Goal: Use online tool/utility: Use online tool/utility

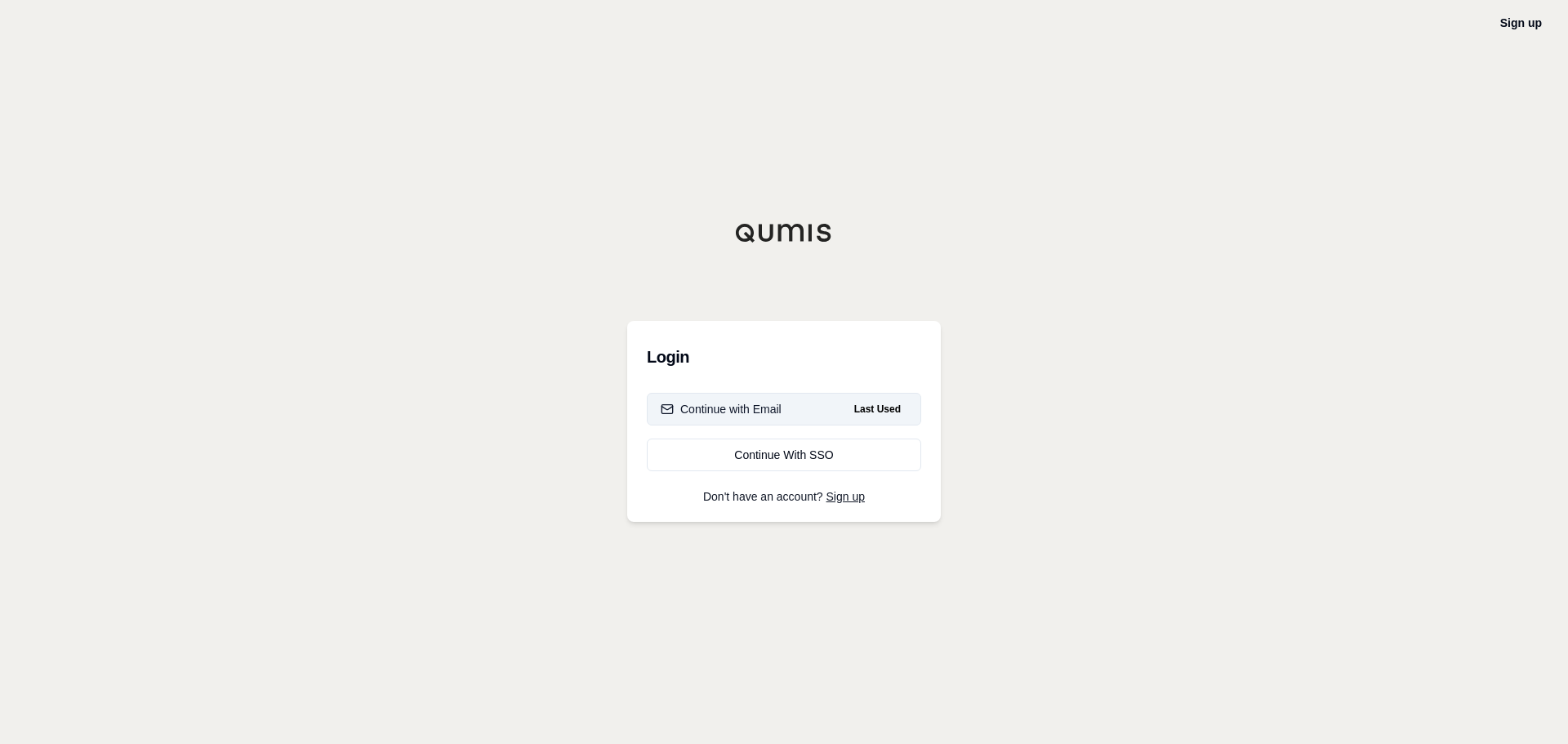
click at [835, 404] on button "Continue with Email Last Used" at bounding box center [784, 408] width 275 height 33
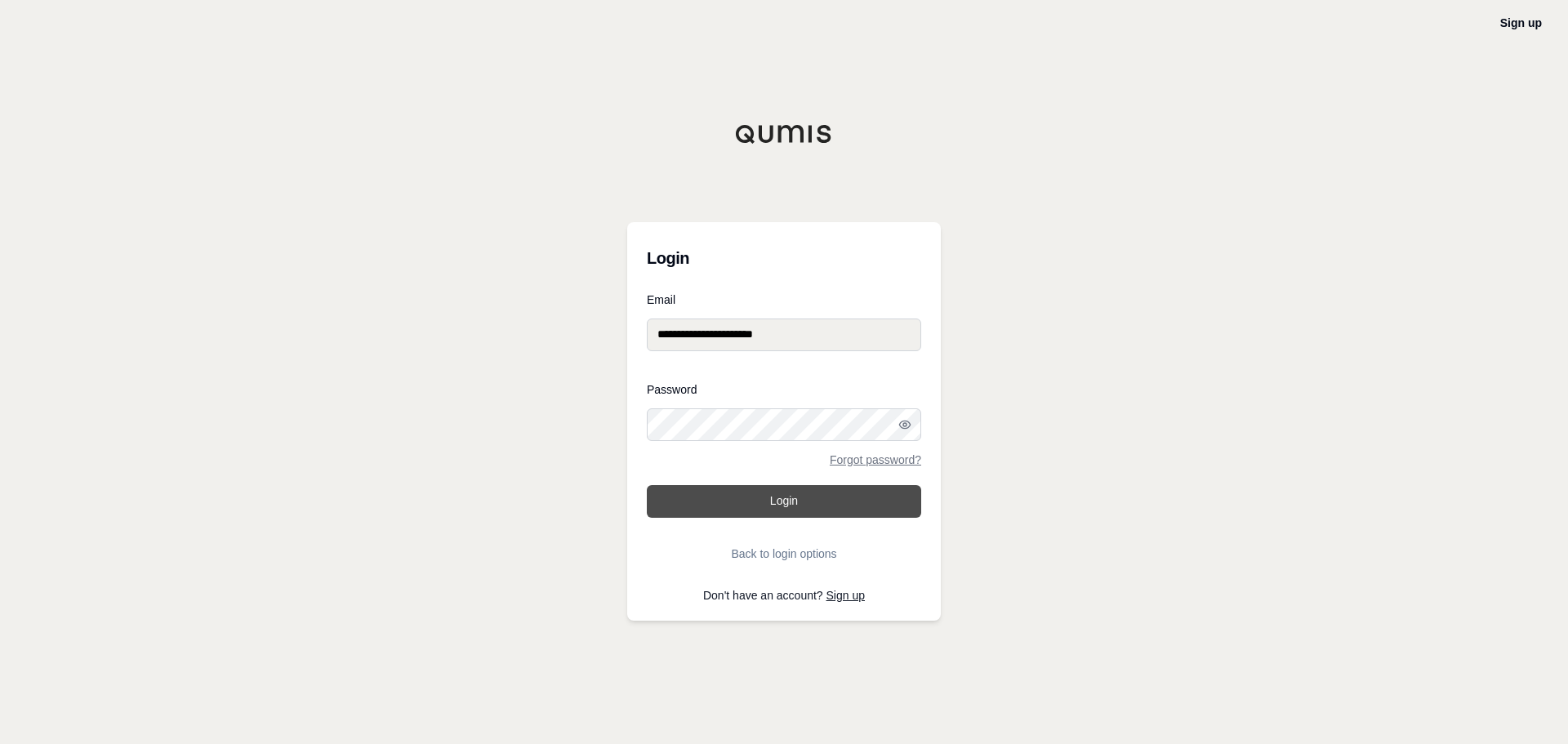
click at [809, 502] on button "Login" at bounding box center [784, 501] width 275 height 33
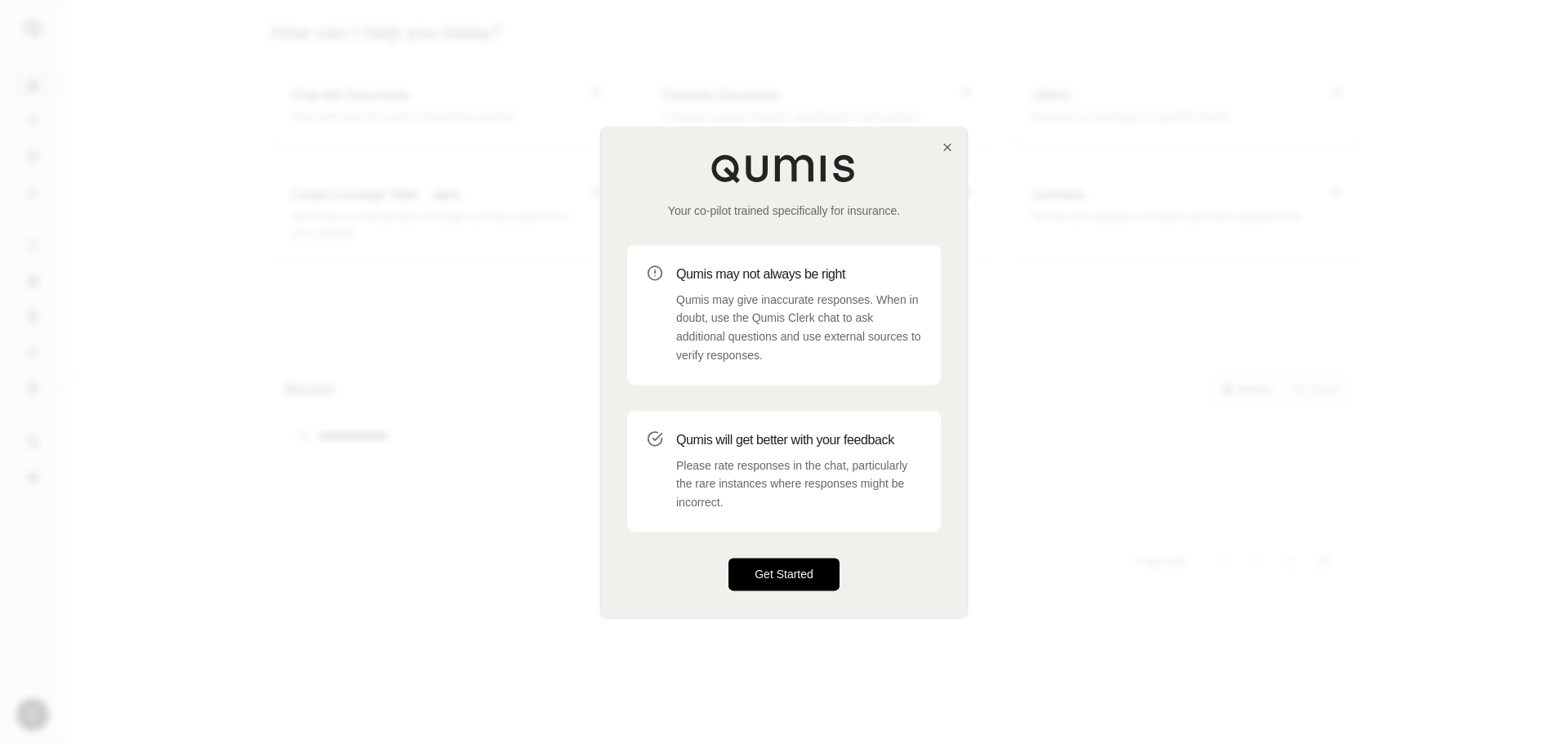
click at [807, 572] on button "Get Started" at bounding box center [784, 573] width 111 height 33
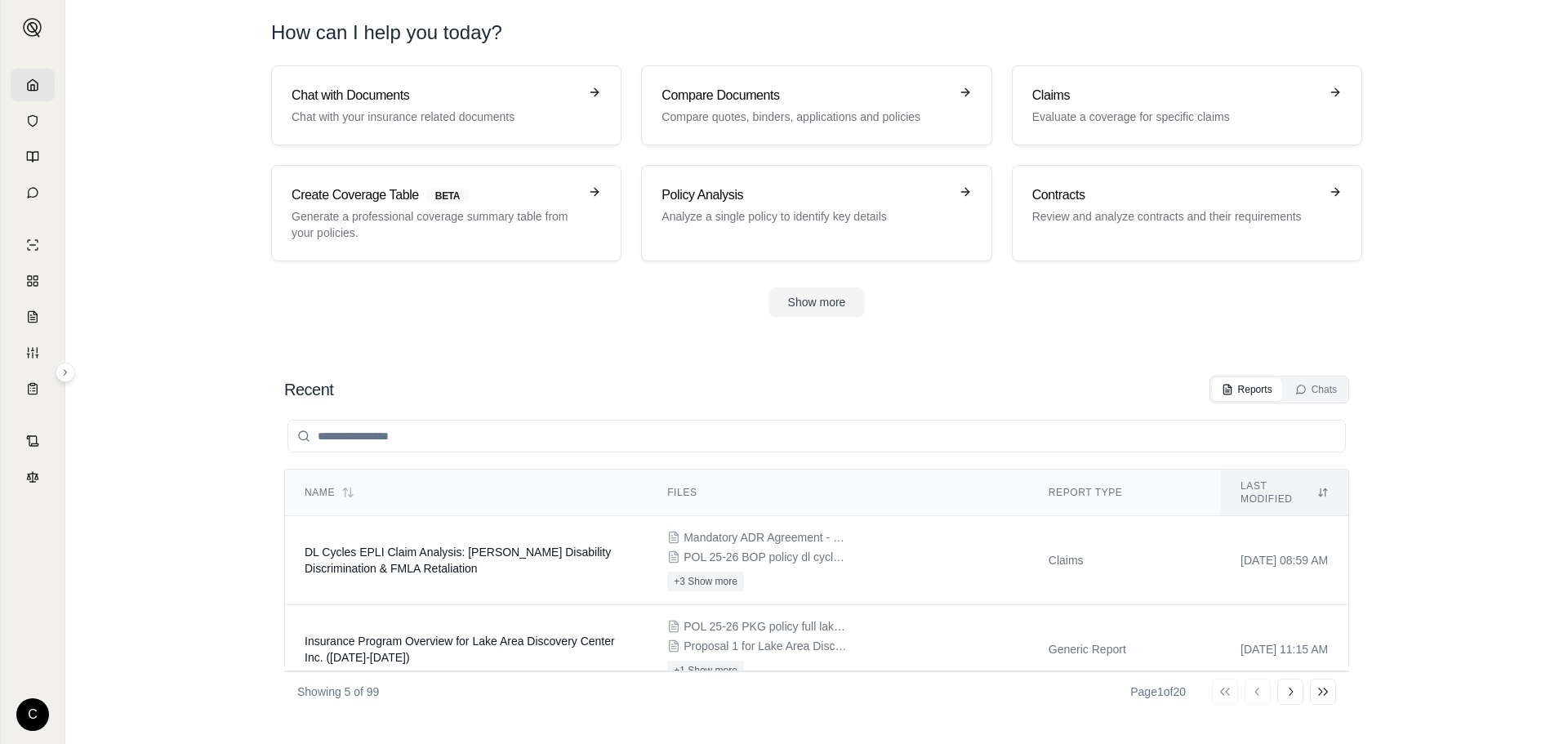
click at [665, 441] on input "search" at bounding box center [817, 436] width 1059 height 33
type input "*****"
click at [532, 635] on span "Hyatt Centric Arc Flash and Water Damage Incident Coverage Analysis" at bounding box center [461, 649] width 314 height 29
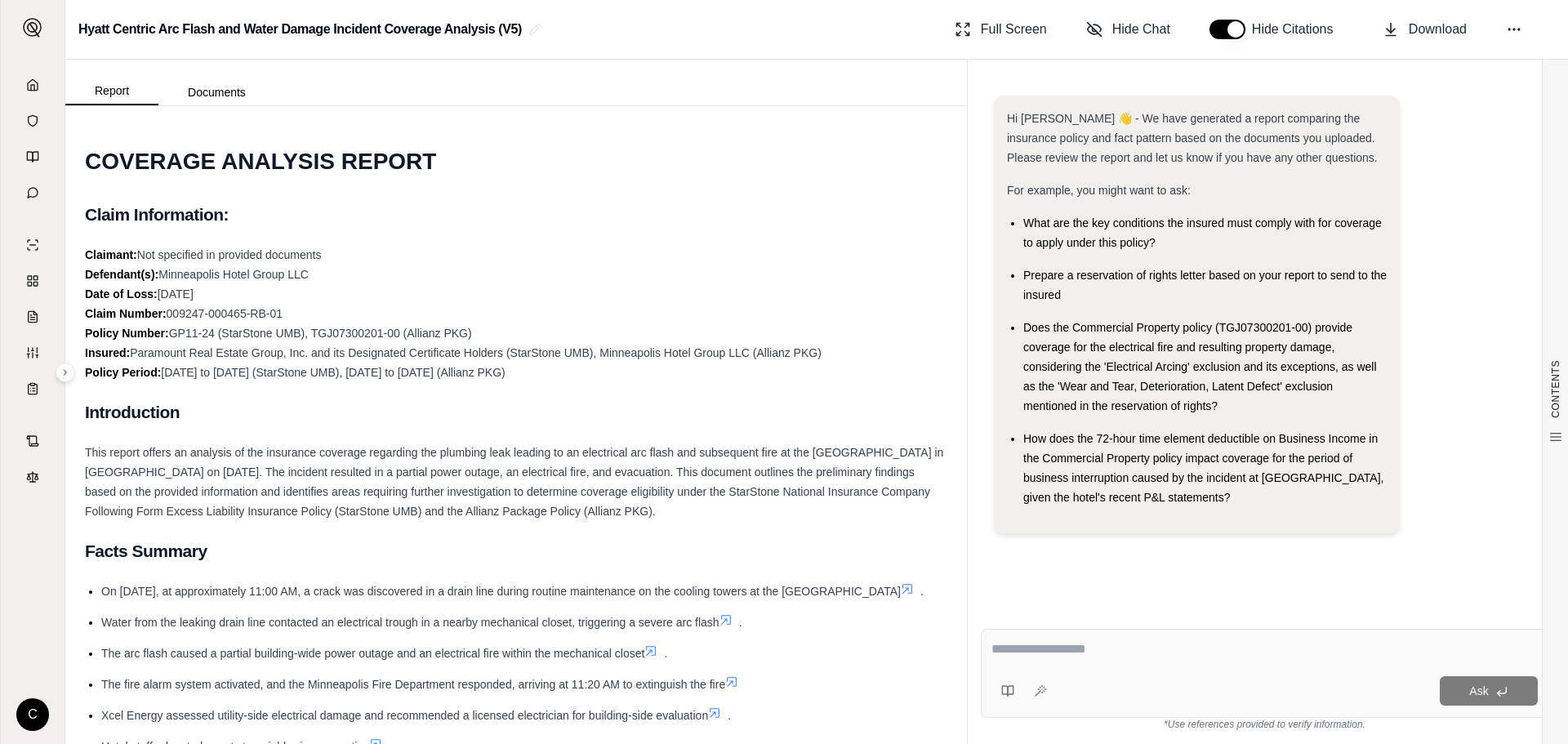
click at [1027, 652] on textarea at bounding box center [1264, 649] width 546 height 20
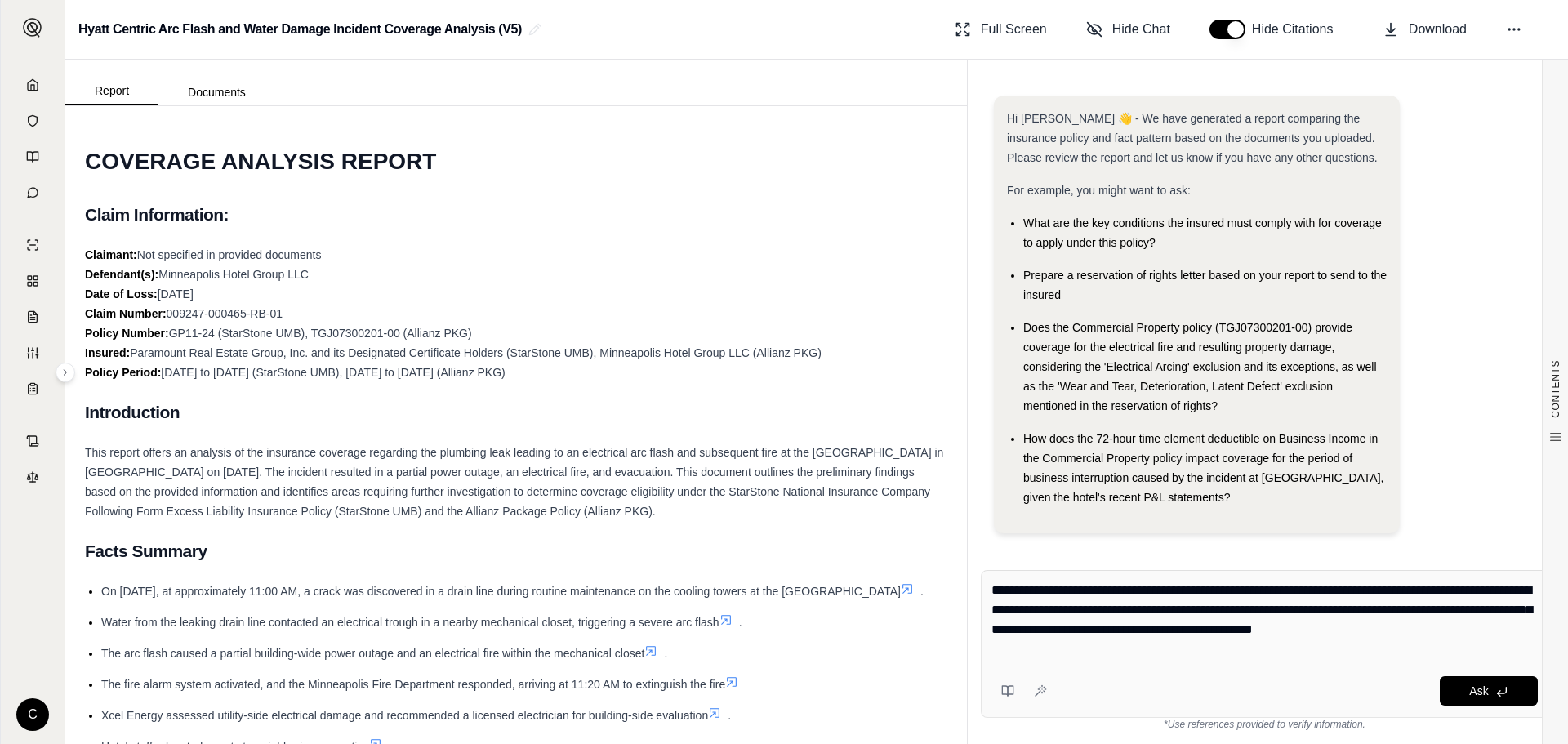
click at [1221, 628] on textarea "**********" at bounding box center [1264, 620] width 546 height 78
type textarea "**********"
click at [1497, 698] on button "Ask" at bounding box center [1489, 690] width 98 height 29
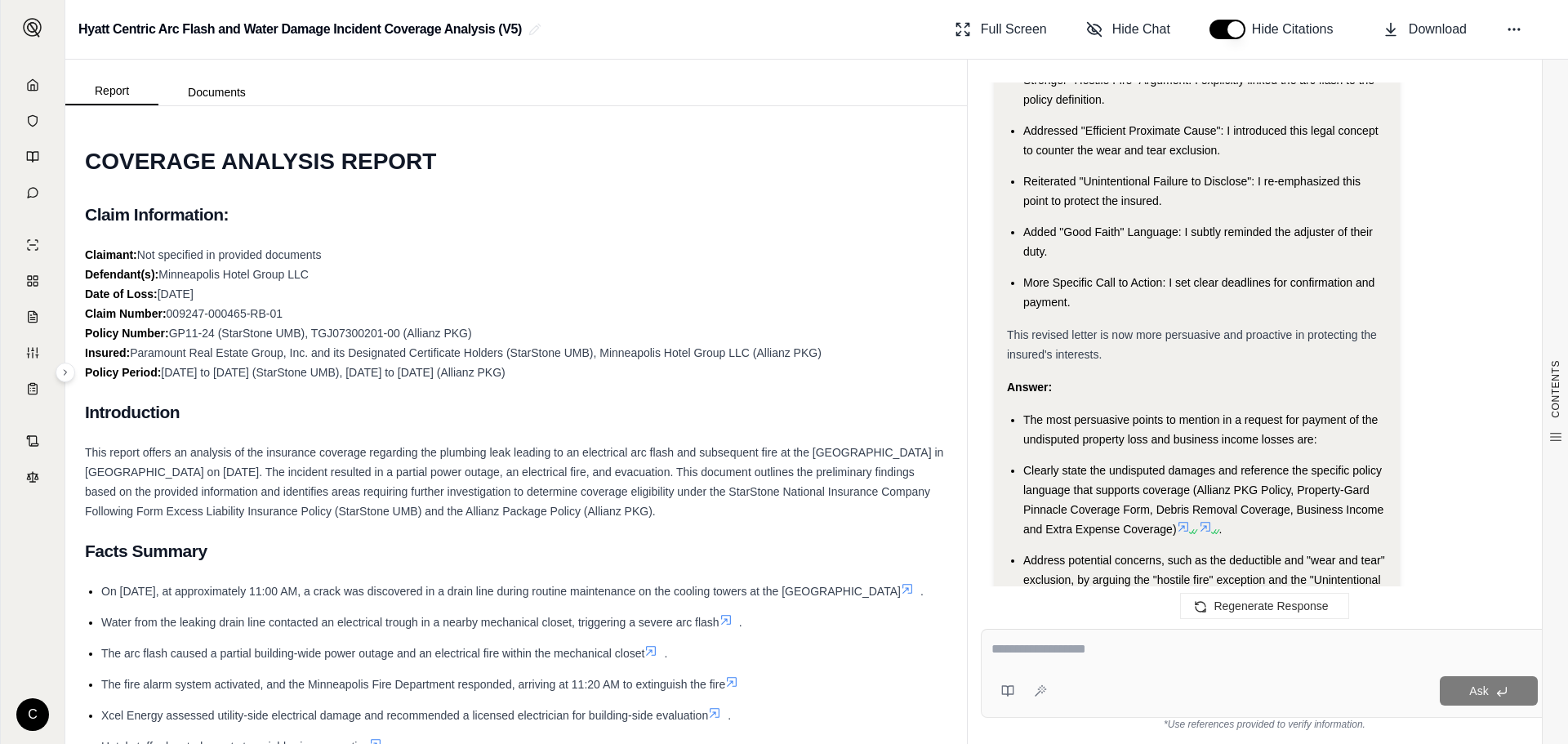
scroll to position [5969, 0]
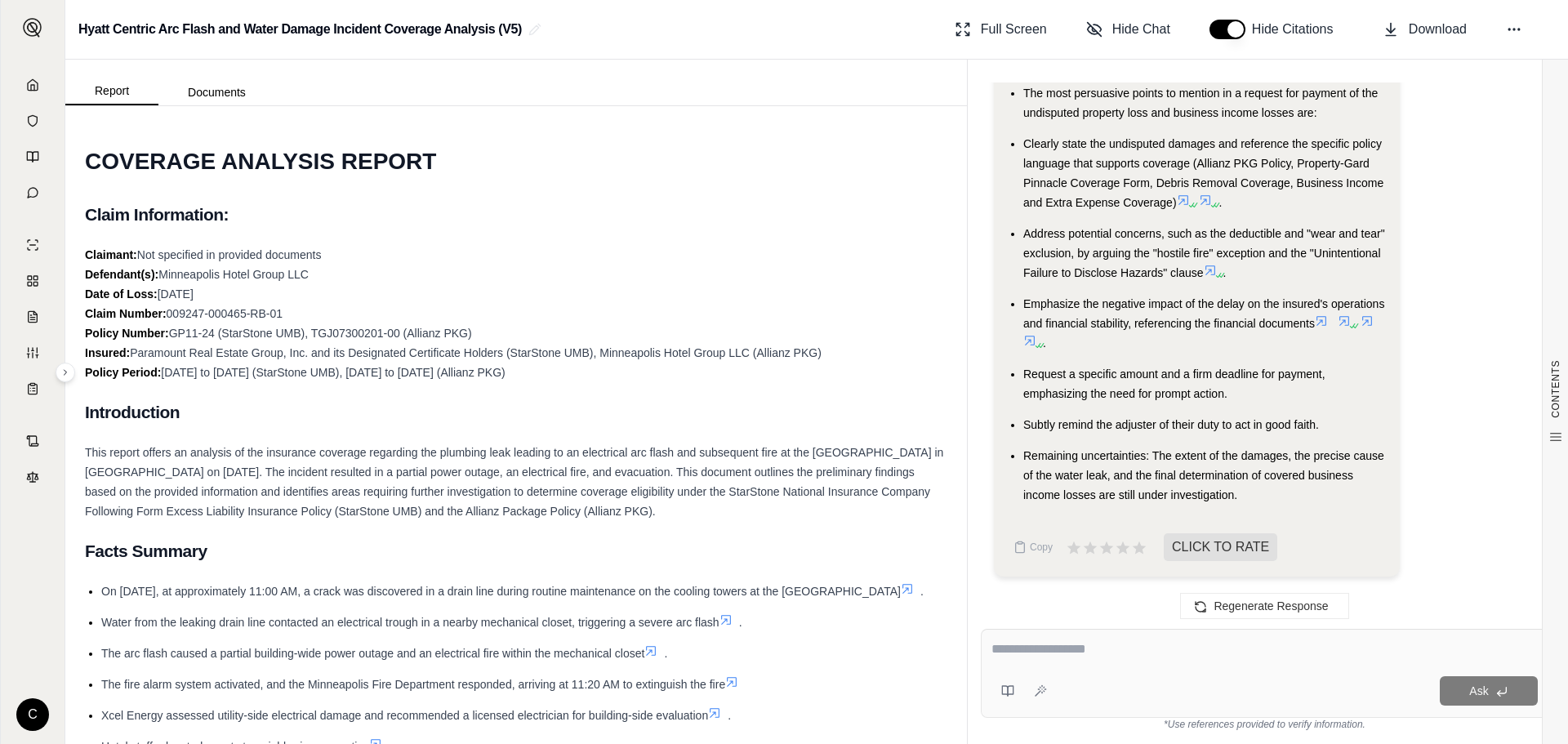
click at [1257, 495] on li "Remaining uncertainties: The extent of the damages, the precise cause of the wa…" at bounding box center [1205, 475] width 363 height 58
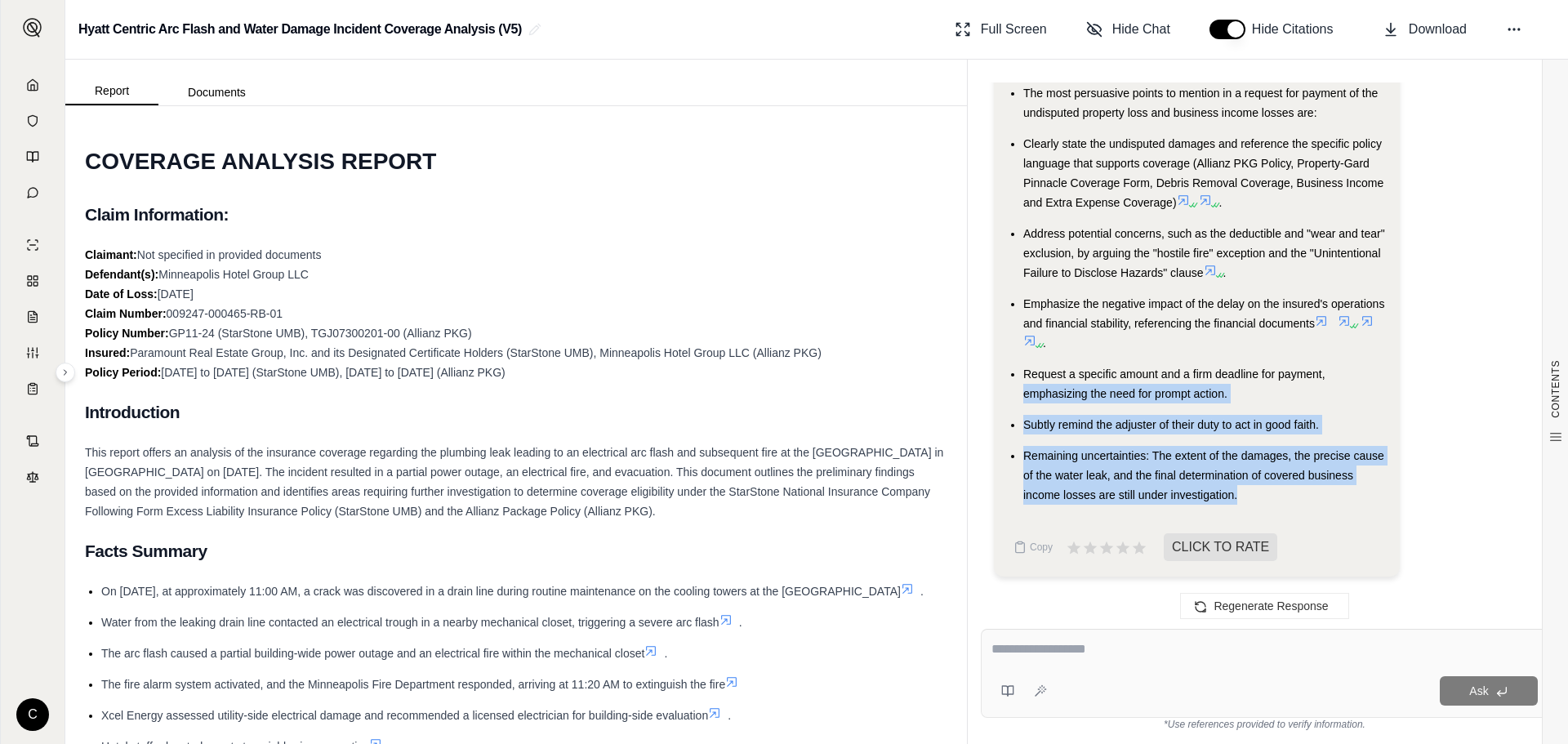
drag, startPoint x: 1254, startPoint y: 491, endPoint x: 1016, endPoint y: 396, distance: 256.3
click at [1016, 396] on ul "The most persuasive points to mention in a request for payment of the undispute…" at bounding box center [1196, 293] width 380 height 422
click at [1029, 540] on button "Copy" at bounding box center [1032, 547] width 52 height 33
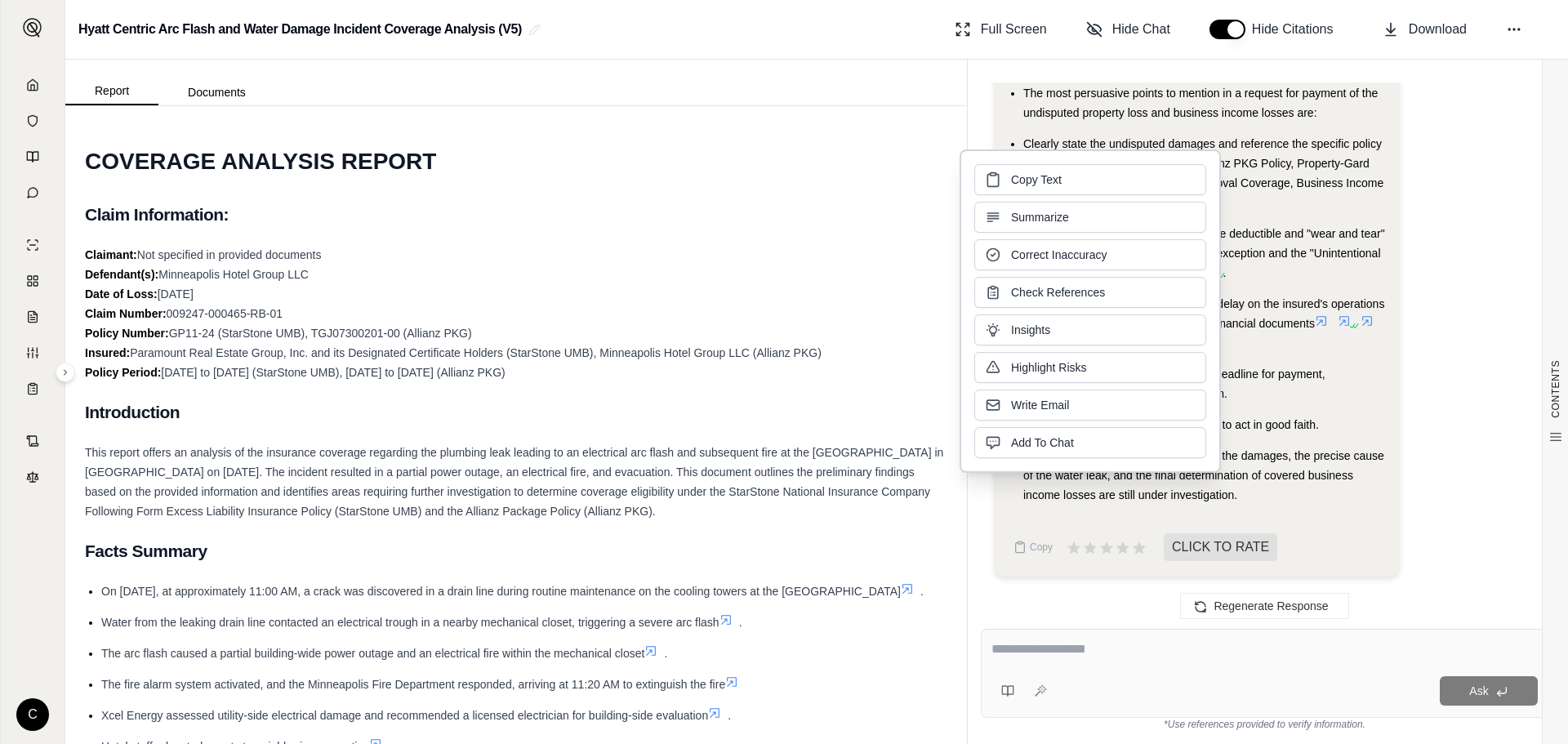
click at [551, 273] on div "Claimant: Not specified in provided documents Defendant(s): Minneapolis Hotel G…" at bounding box center [516, 313] width 862 height 137
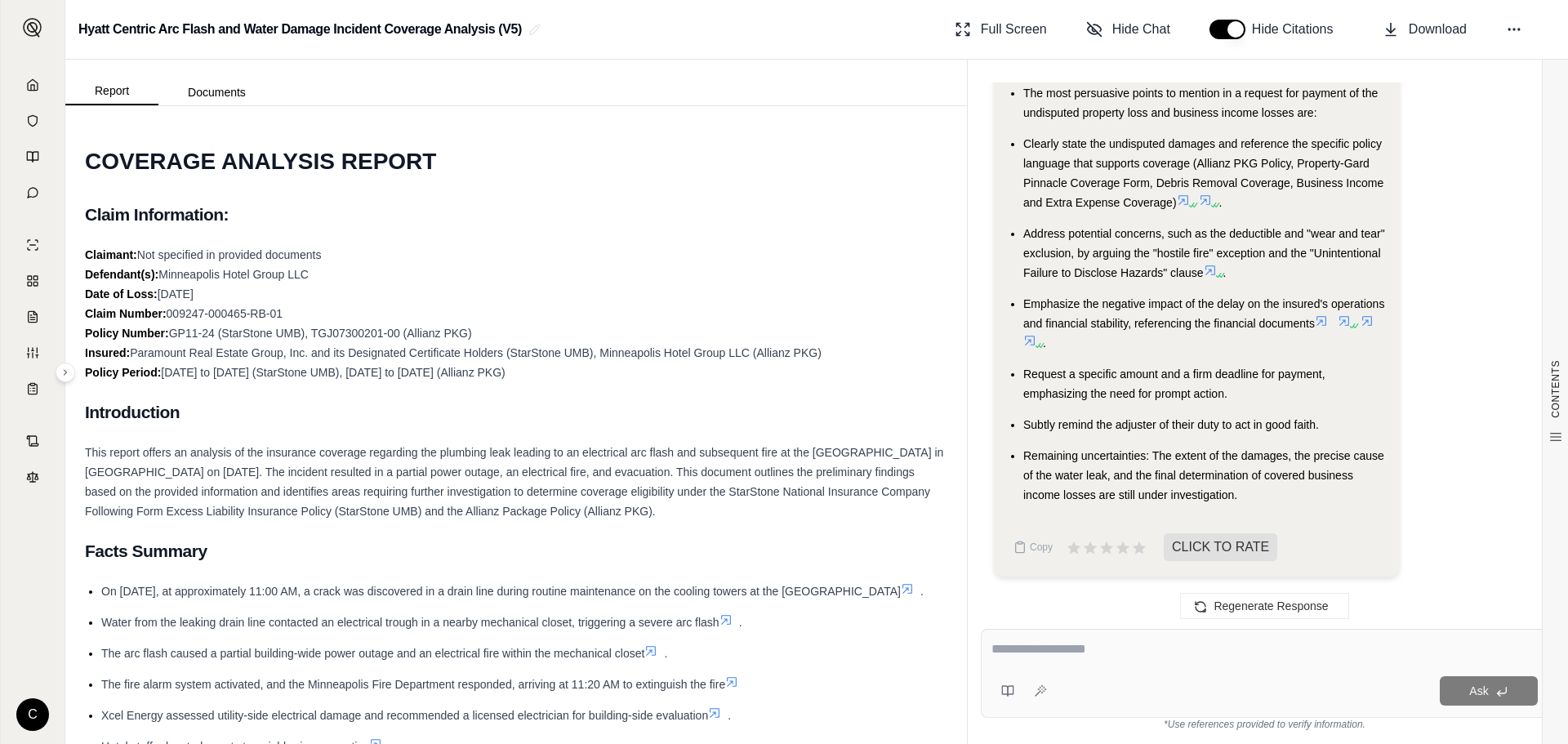
click at [1165, 652] on textarea at bounding box center [1264, 649] width 546 height 20
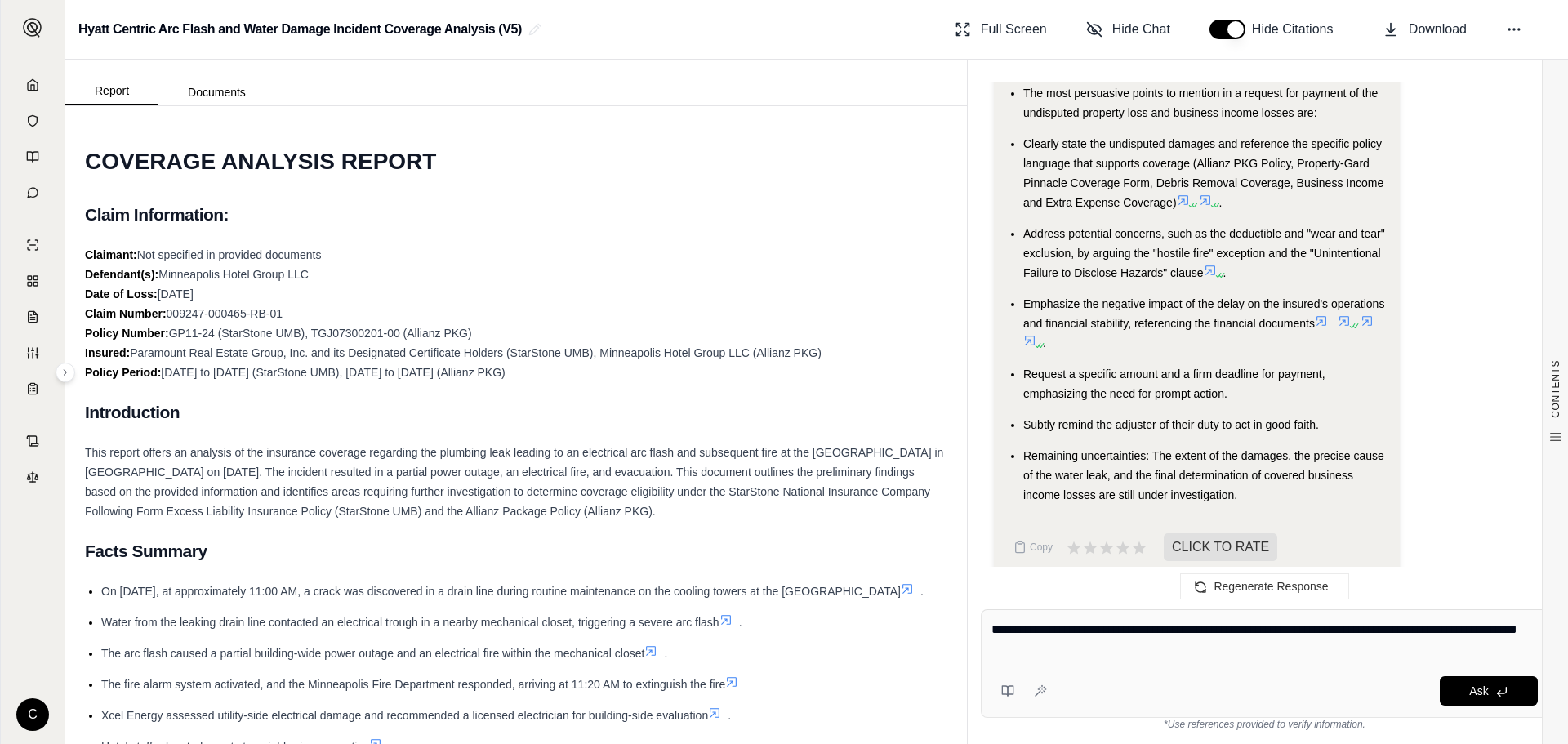
type textarea "**********"
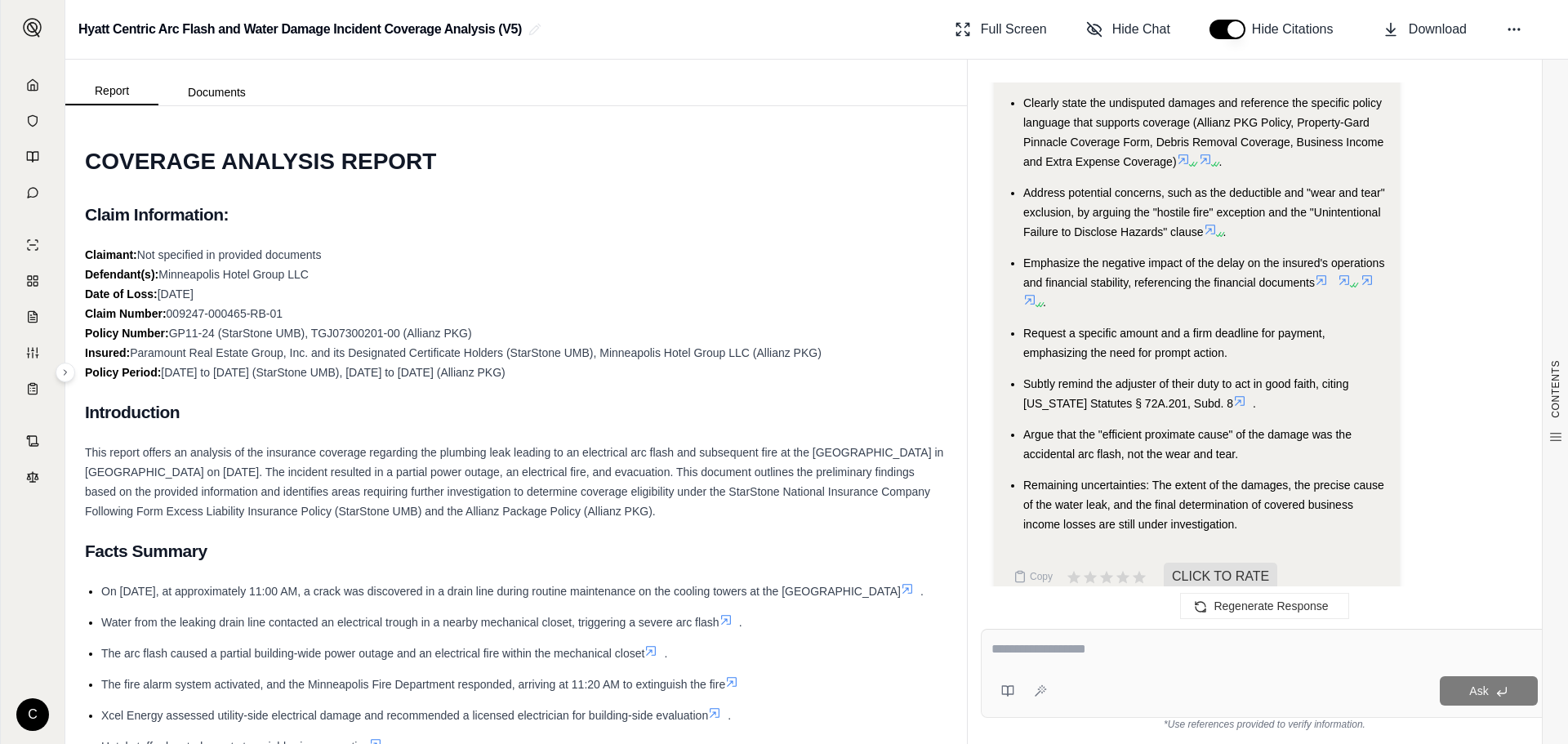
scroll to position [8699, 0]
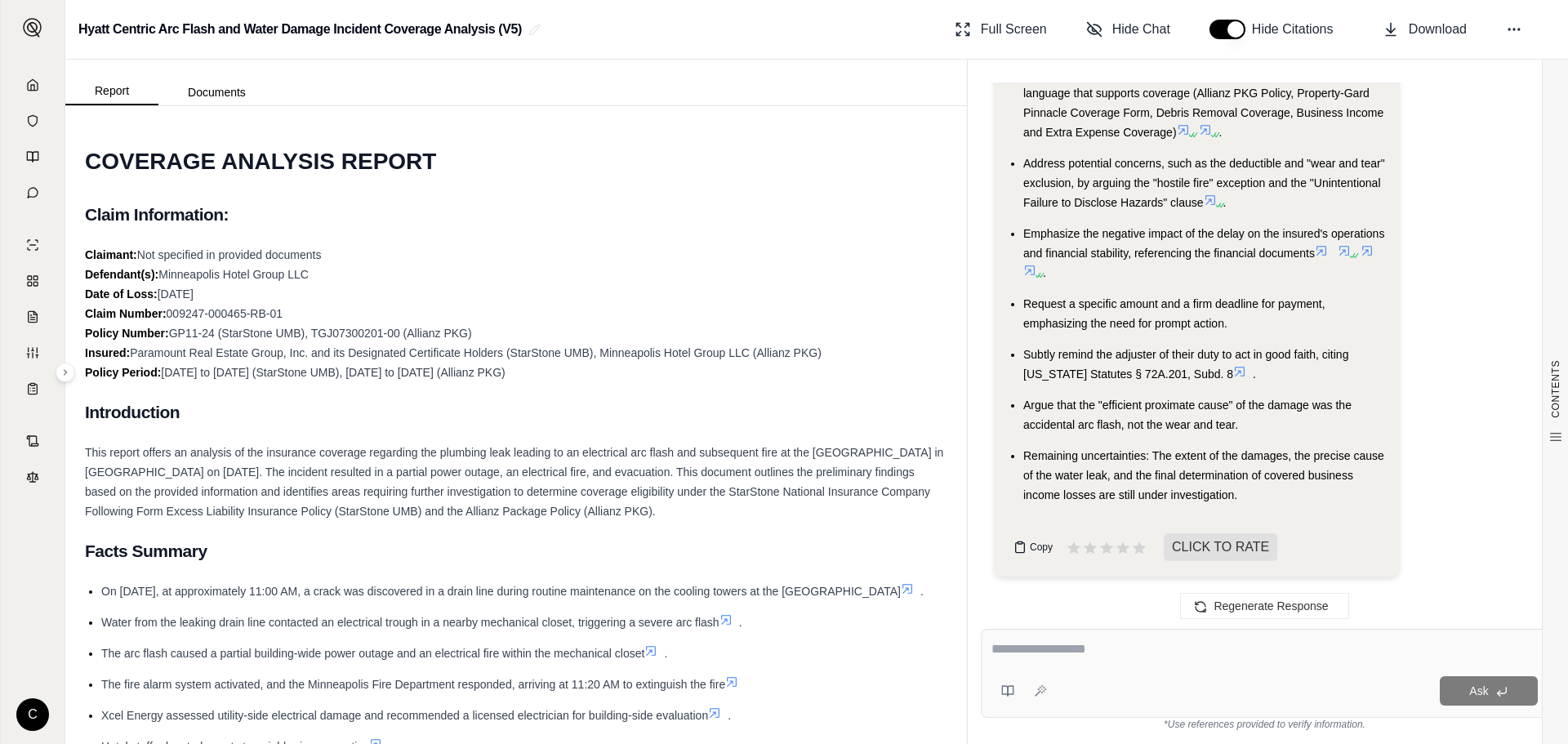
click at [1045, 548] on span "Copy" at bounding box center [1042, 547] width 23 height 13
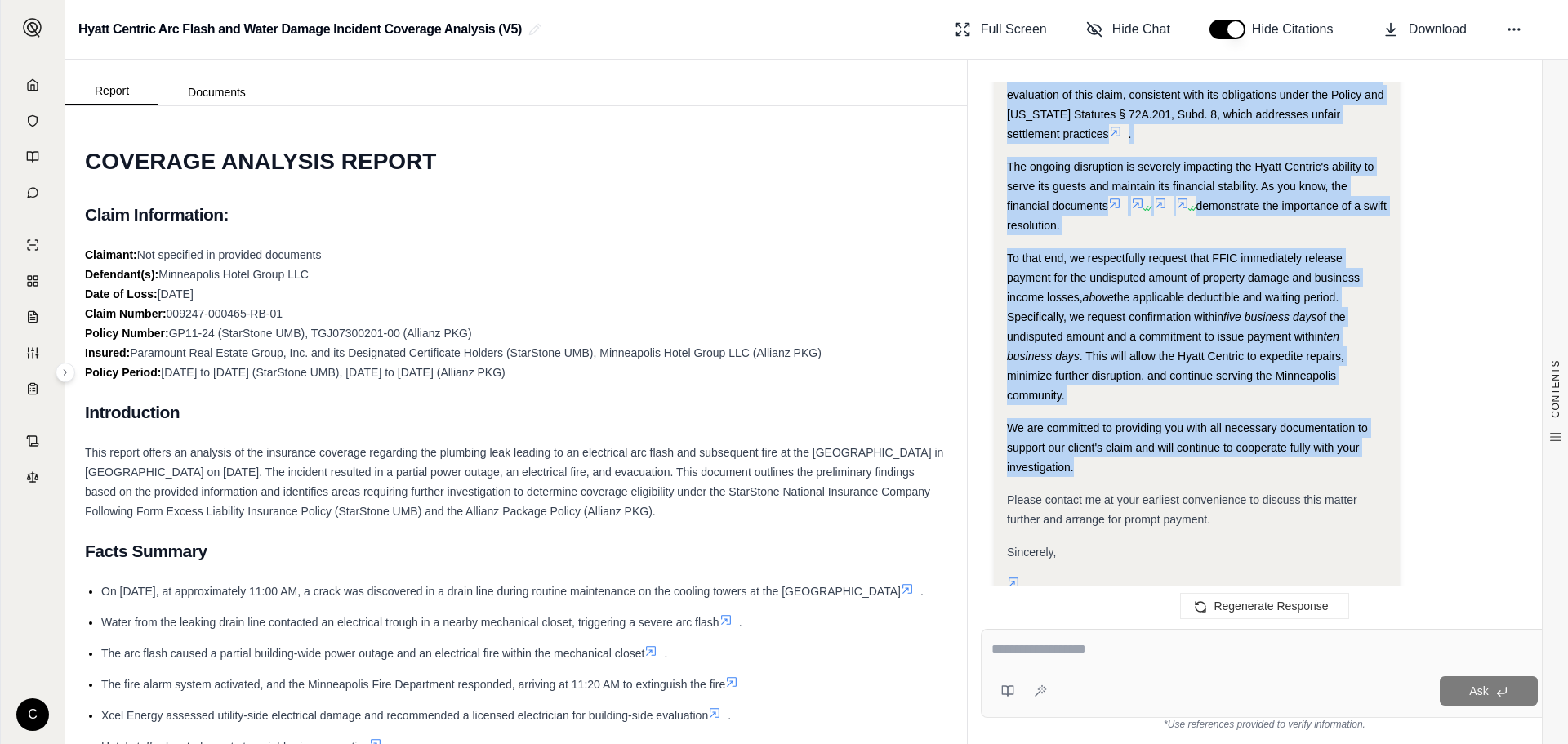
scroll to position [8045, 0]
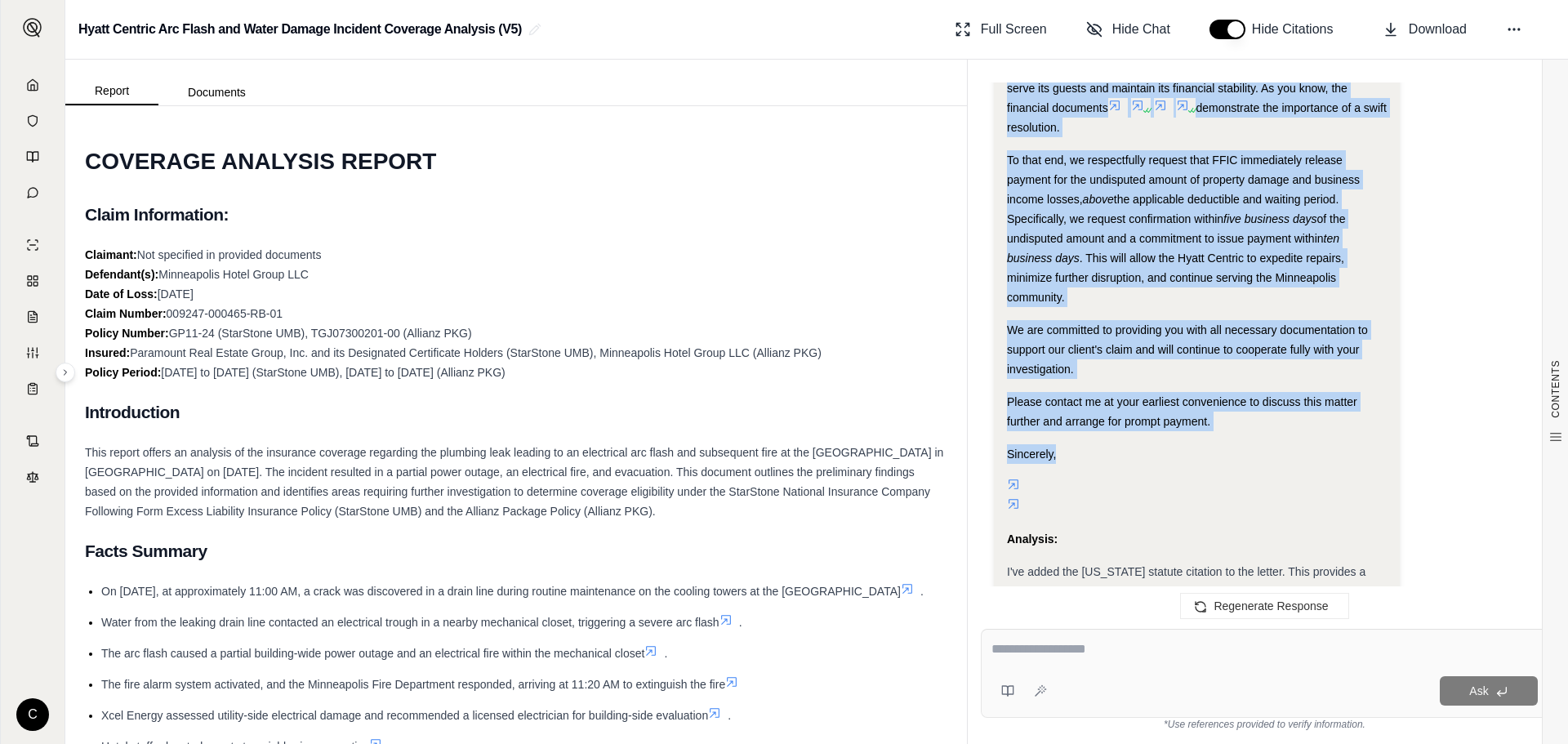
drag, startPoint x: 1003, startPoint y: 269, endPoint x: 1294, endPoint y: 438, distance: 336.5
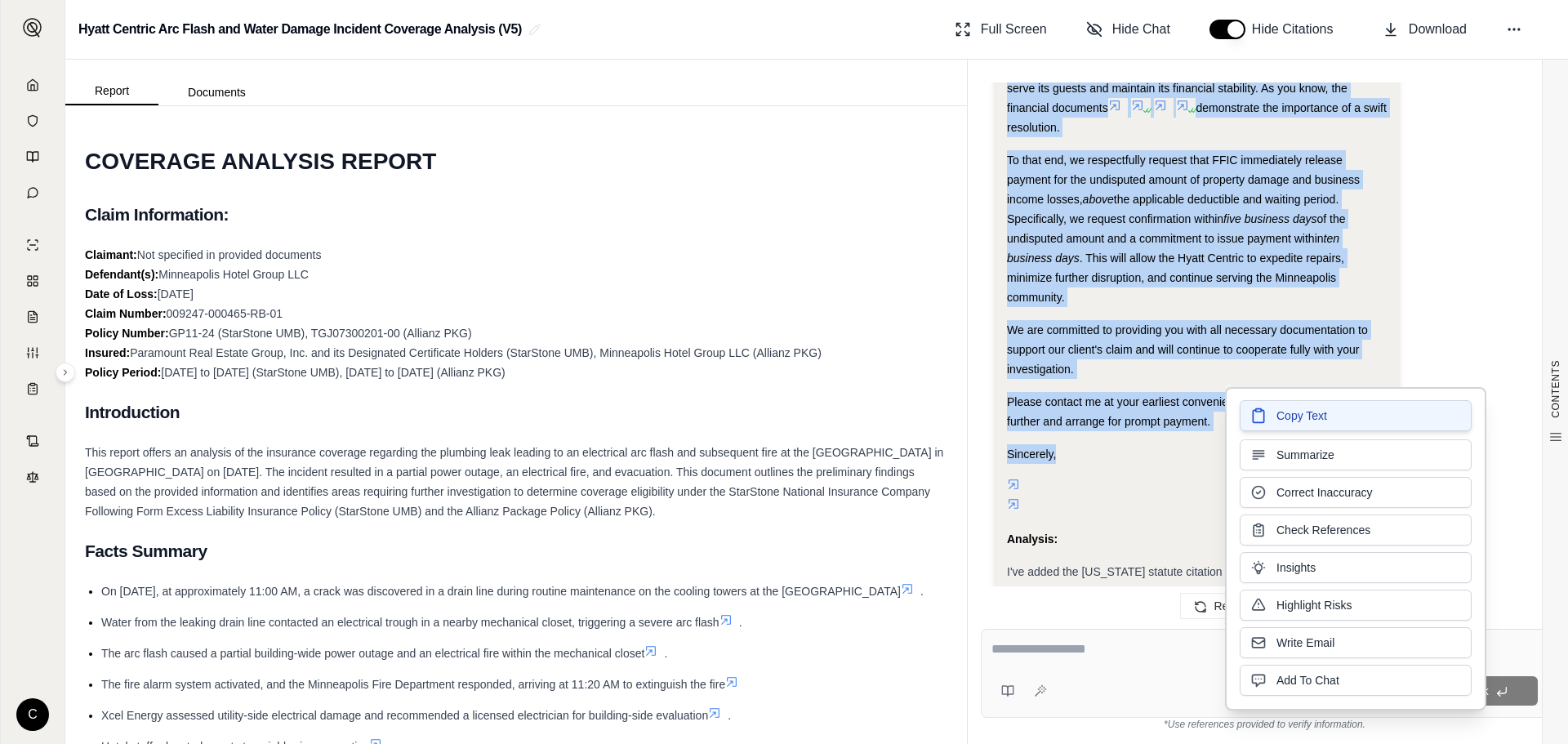
copy div "Answer: Subject: Urgent Request for Payment of Undisputed Property Damage and B…"
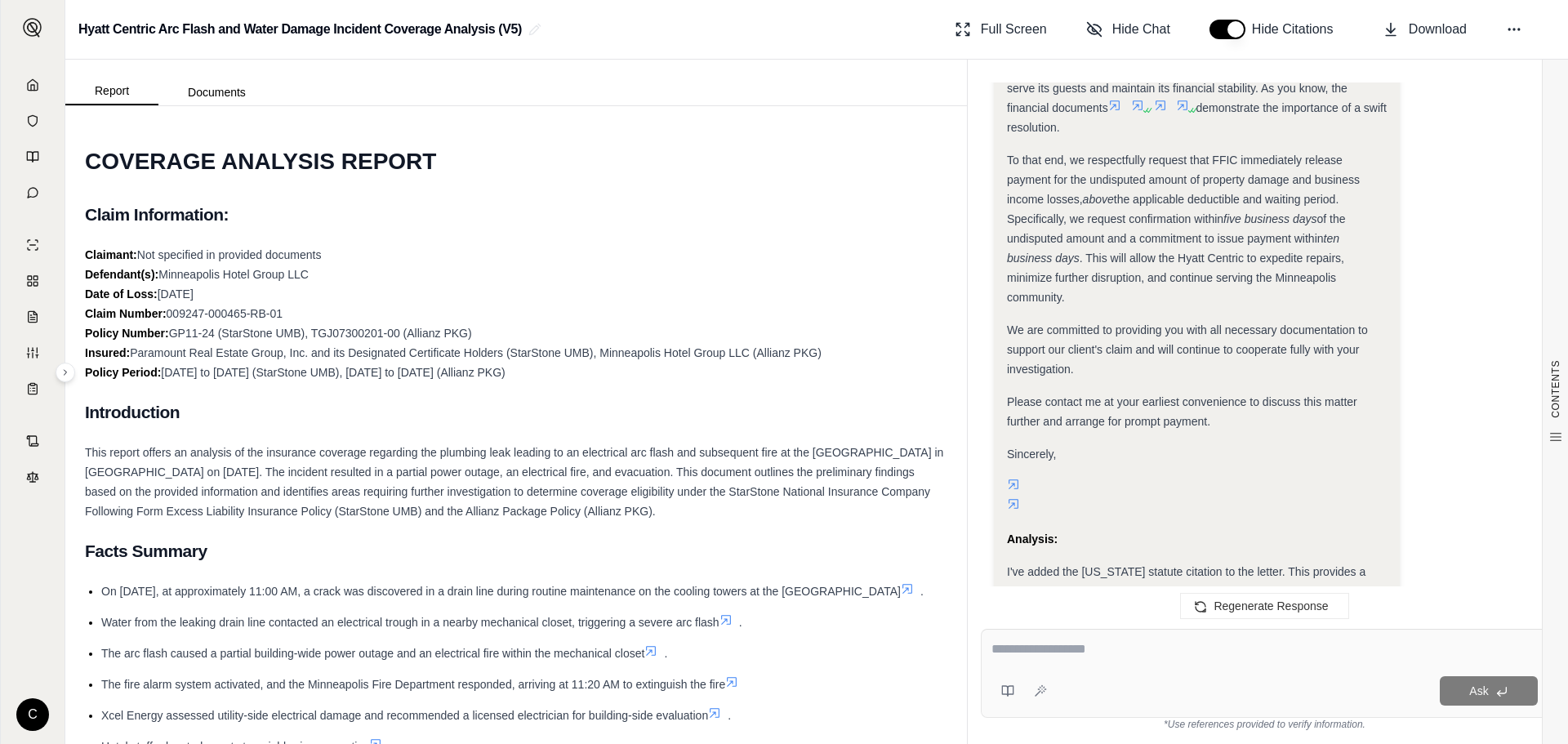
click at [910, 297] on div "Claimant: Not specified in provided documents Defendant(s): Minneapolis Hotel G…" at bounding box center [516, 313] width 862 height 137
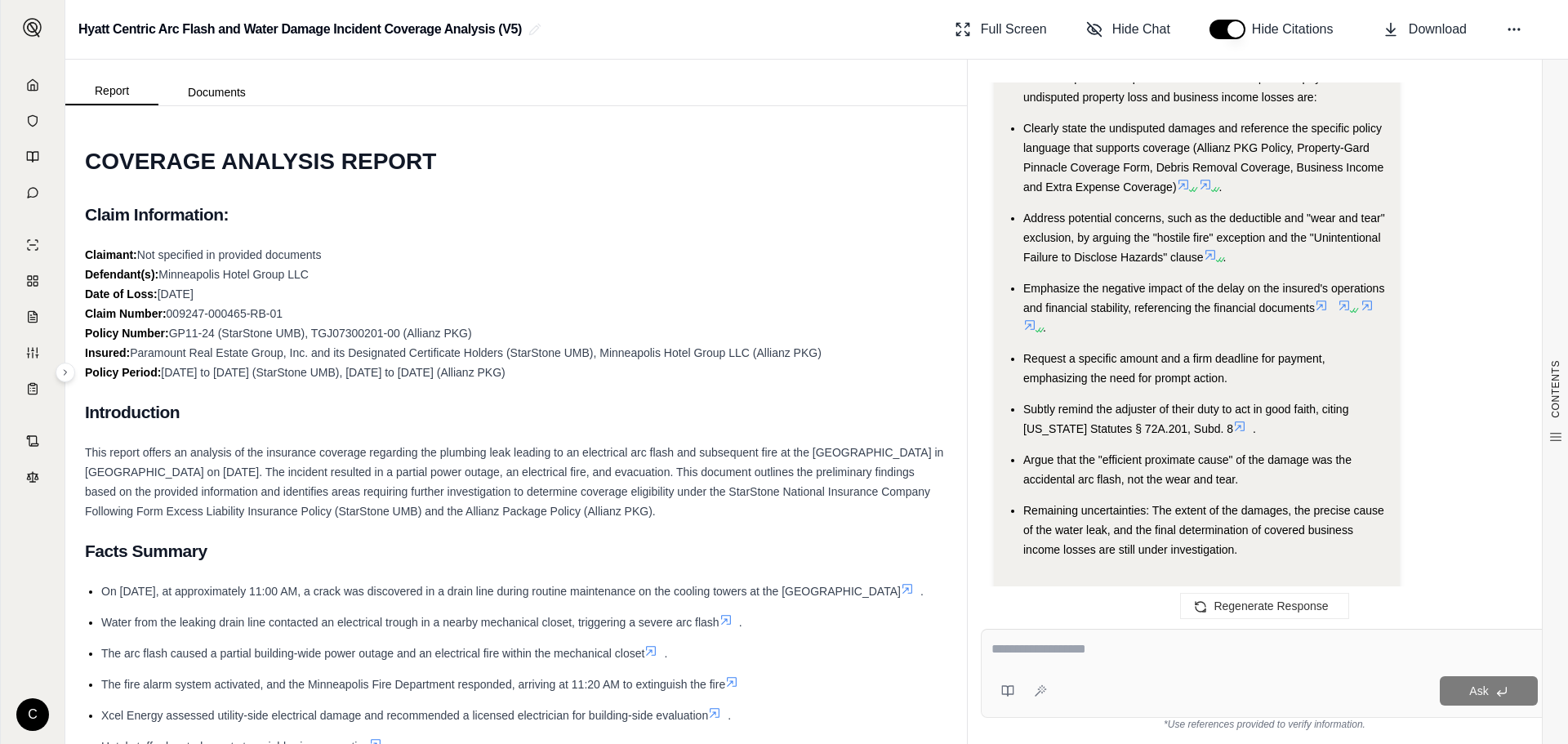
scroll to position [8699, 0]
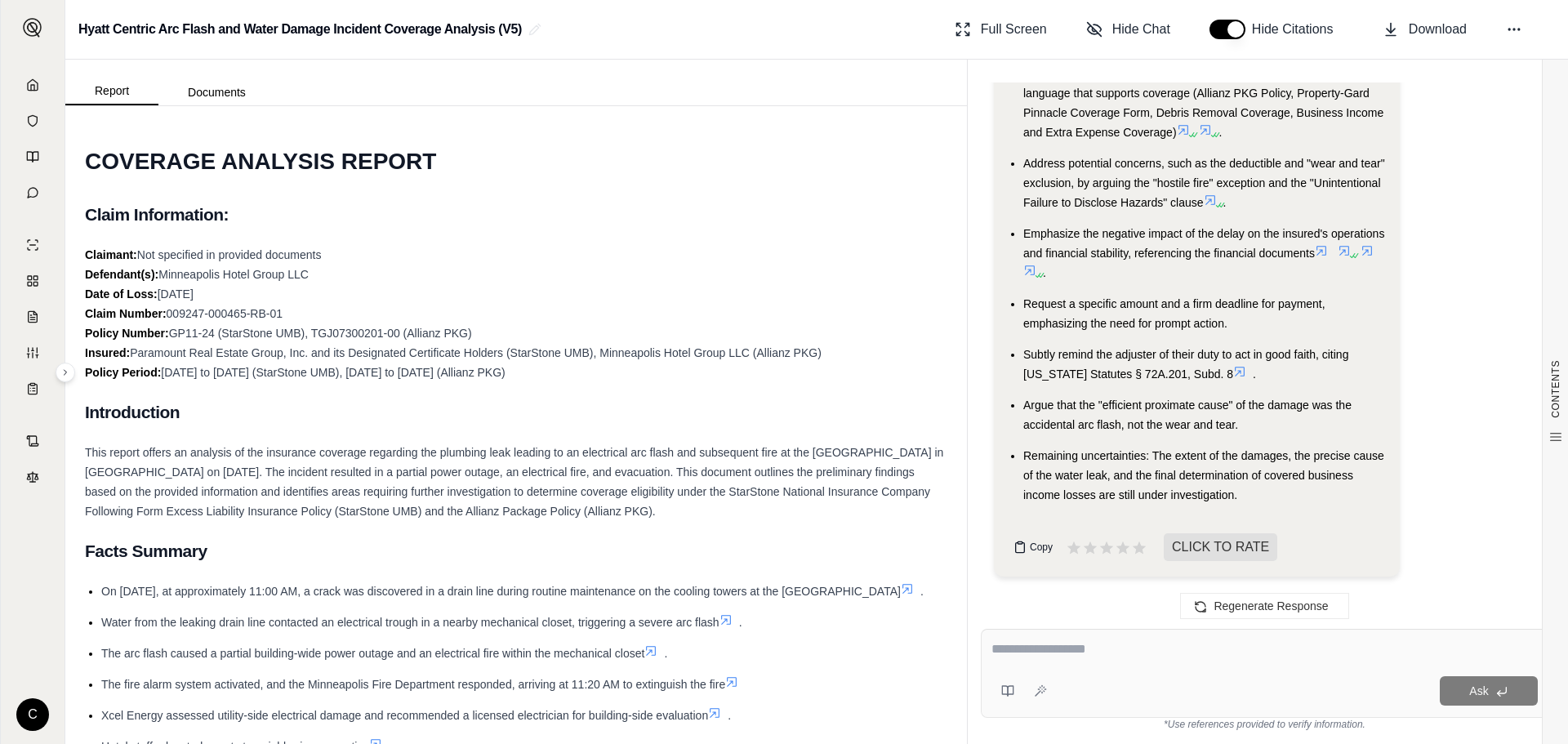
click at [1027, 548] on button "Copy" at bounding box center [1032, 547] width 52 height 33
